Goal: Information Seeking & Learning: Learn about a topic

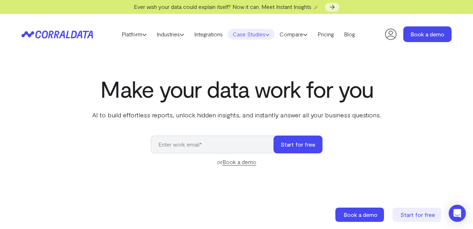
click at [258, 36] on link "Case Studies" at bounding box center [251, 34] width 47 height 11
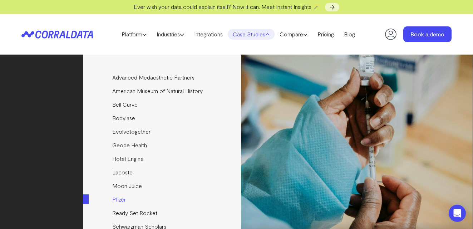
click at [122, 198] on link "Pfizer" at bounding box center [162, 200] width 159 height 14
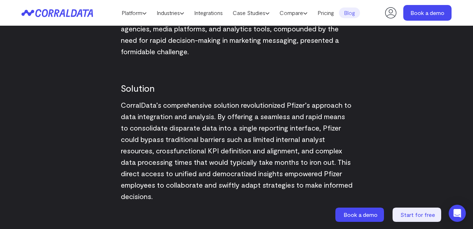
scroll to position [785, 0]
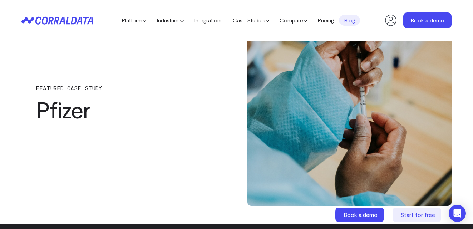
scroll to position [0, 0]
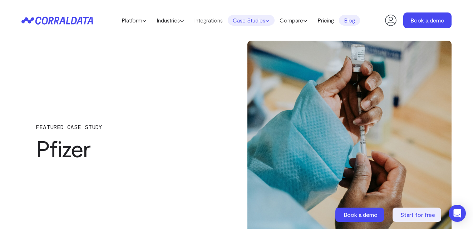
click at [255, 20] on link "Case Studies" at bounding box center [251, 20] width 47 height 11
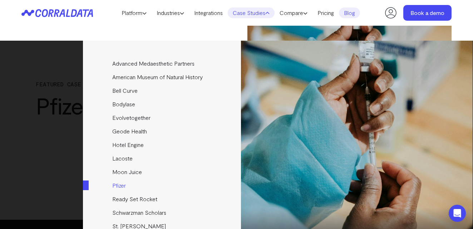
scroll to position [30, 0]
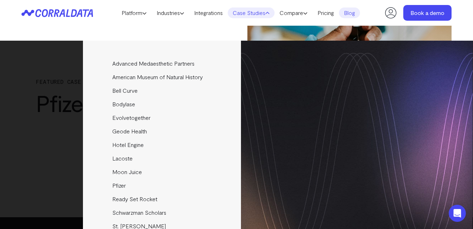
click at [463, 17] on div "Platform AI Reporting Use AI to effortlessly answer any business questions from…" at bounding box center [236, 13] width 473 height 26
